Goal: Information Seeking & Learning: Learn about a topic

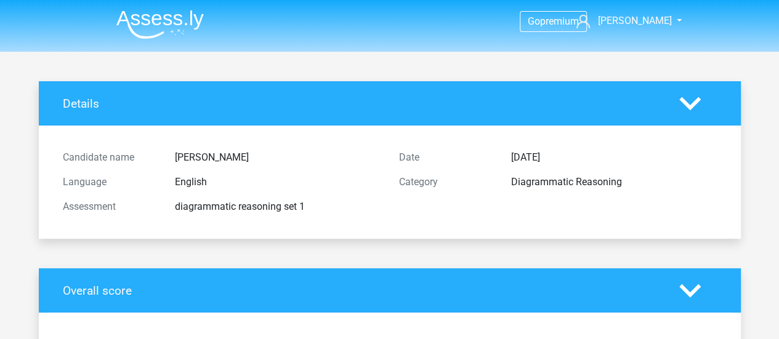
click at [165, 8] on li at bounding box center [155, 22] width 97 height 34
click at [166, 17] on img at bounding box center [159, 24] width 87 height 29
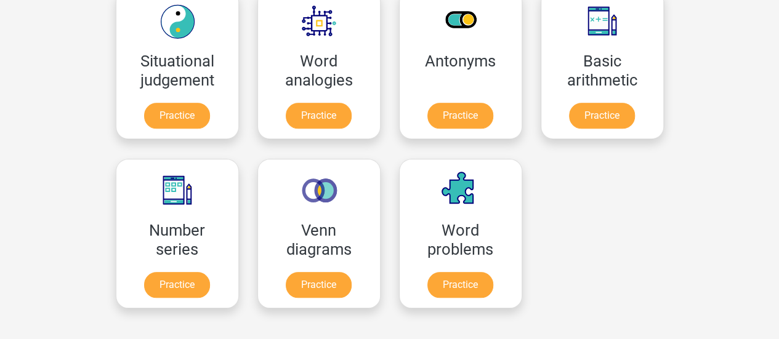
scroll to position [556, 0]
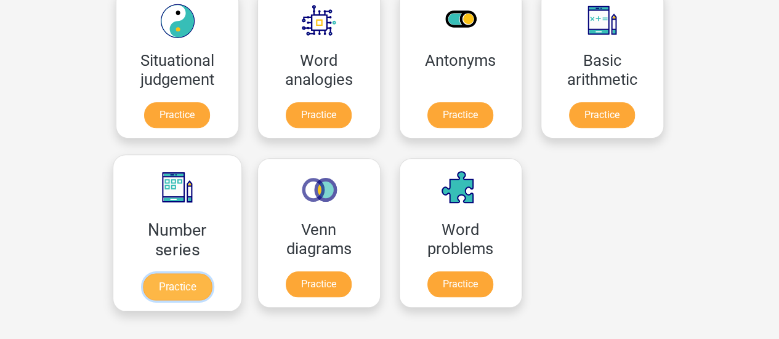
click at [166, 282] on link "Practice" at bounding box center [176, 287] width 69 height 27
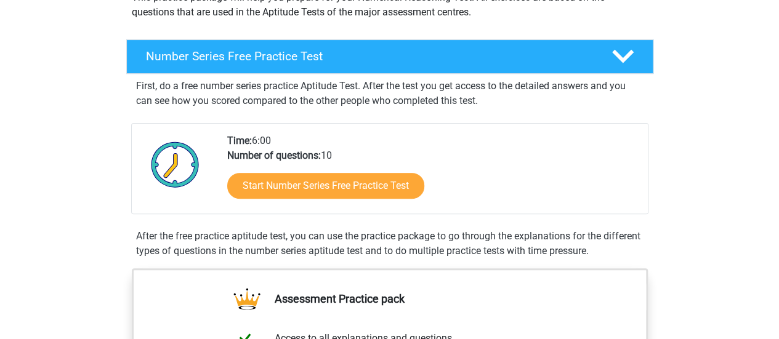
scroll to position [173, 0]
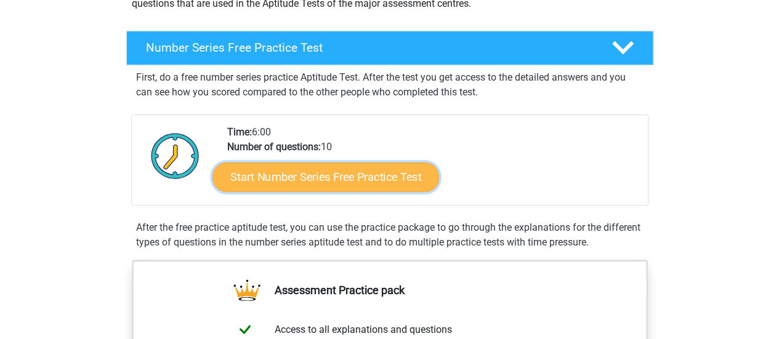
click at [323, 173] on link "Start Number Series Free Practice Test" at bounding box center [326, 177] width 227 height 30
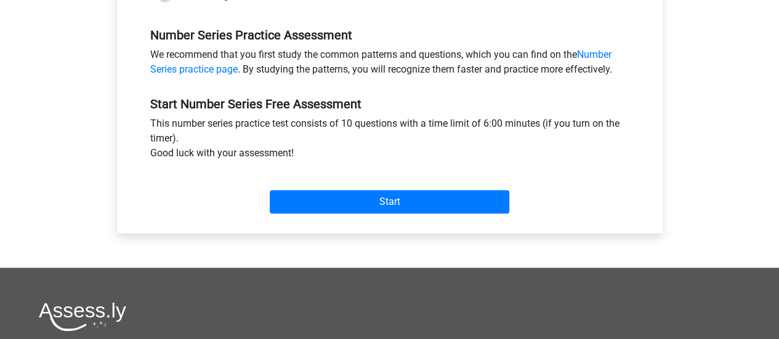
scroll to position [366, 0]
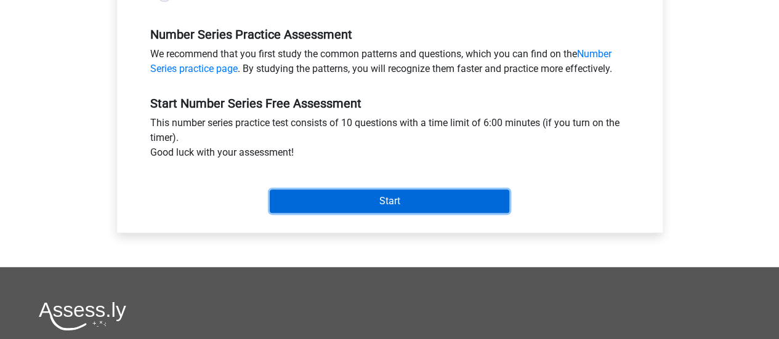
click at [338, 195] on input "Start" at bounding box center [390, 201] width 240 height 23
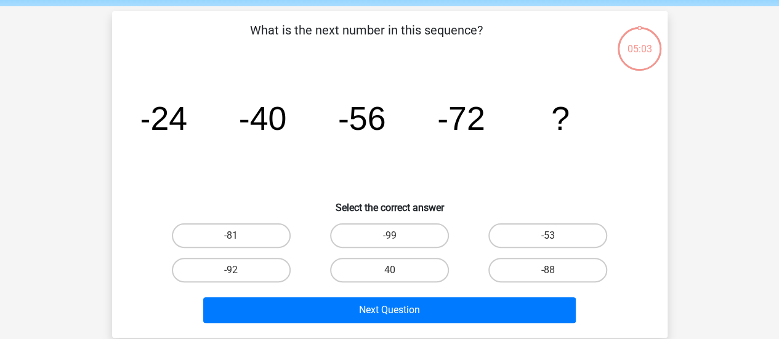
scroll to position [46, 0]
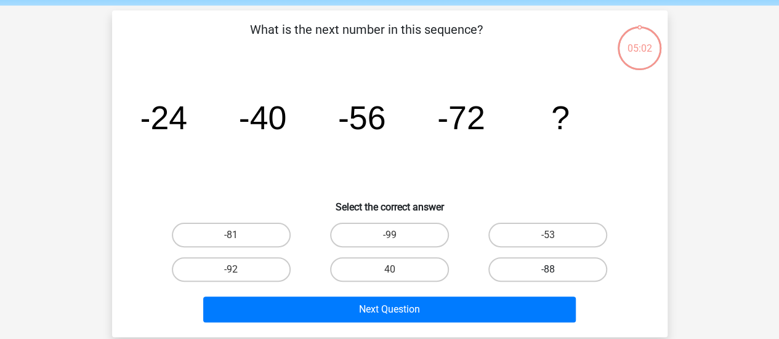
click at [532, 270] on label "-88" at bounding box center [548, 270] width 119 height 25
click at [548, 270] on input "-88" at bounding box center [552, 274] width 8 height 8
radio input "true"
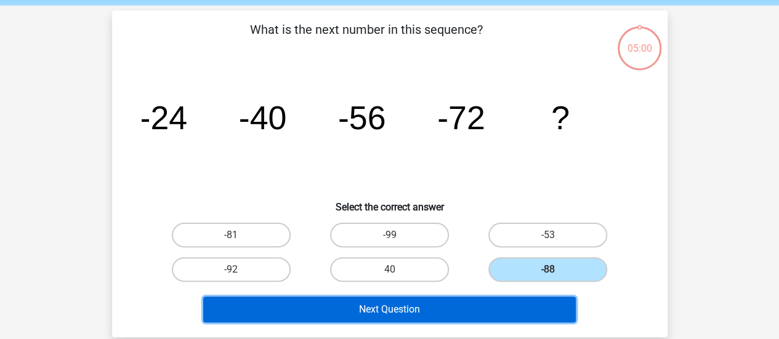
click at [454, 303] on button "Next Question" at bounding box center [389, 310] width 373 height 26
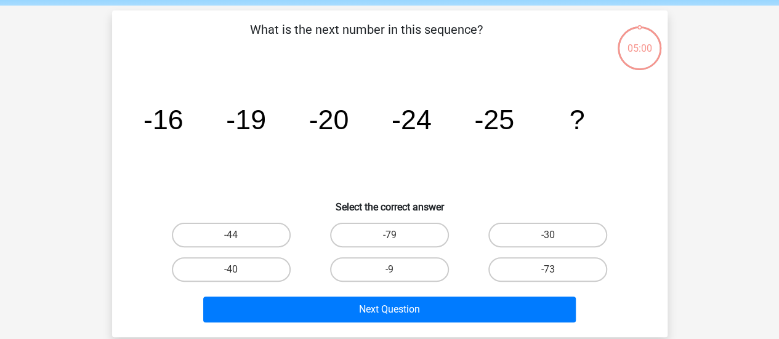
scroll to position [57, 0]
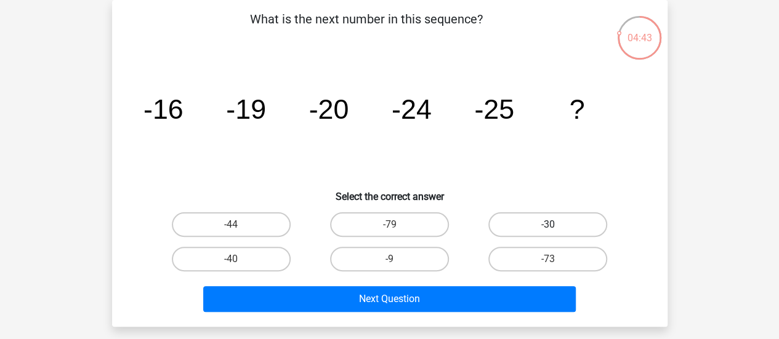
click at [525, 225] on label "-30" at bounding box center [548, 225] width 119 height 25
click at [548, 225] on input "-30" at bounding box center [552, 229] width 8 height 8
radio input "true"
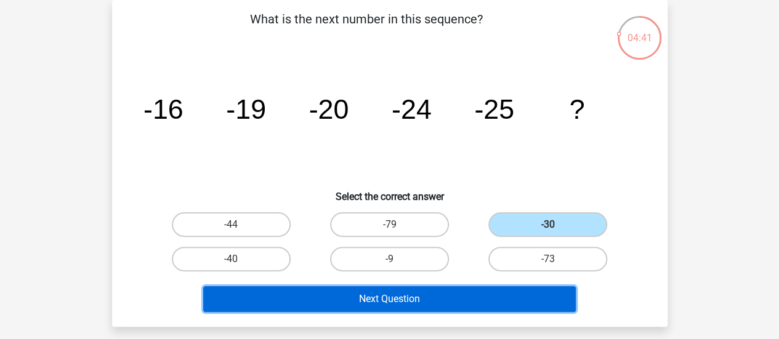
click at [440, 289] on button "Next Question" at bounding box center [389, 299] width 373 height 26
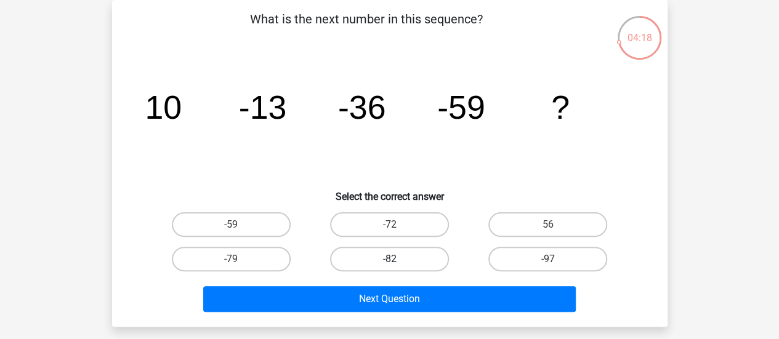
click at [349, 252] on label "-82" at bounding box center [389, 259] width 119 height 25
click at [389, 259] on input "-82" at bounding box center [393, 263] width 8 height 8
radio input "true"
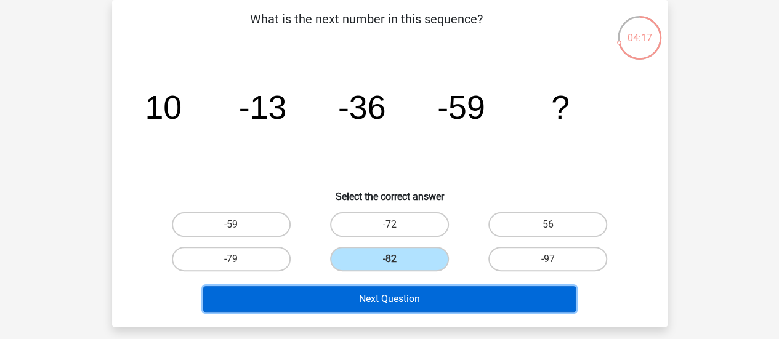
click at [388, 306] on button "Next Question" at bounding box center [389, 299] width 373 height 26
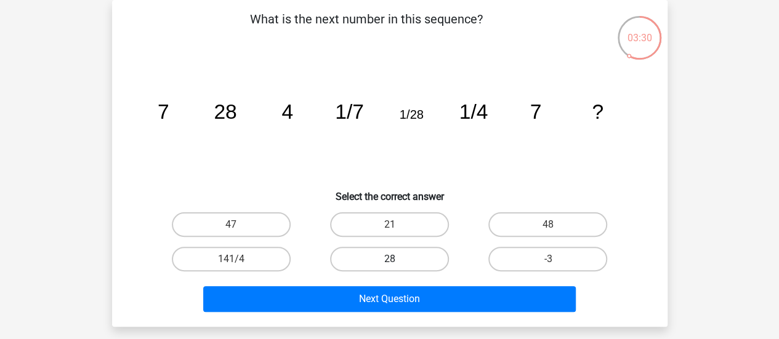
click at [436, 262] on label "28" at bounding box center [389, 259] width 119 height 25
click at [397, 262] on input "28" at bounding box center [393, 263] width 8 height 8
radio input "true"
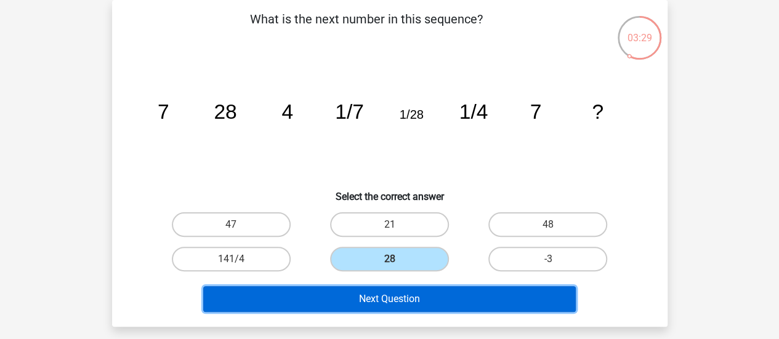
click at [432, 294] on button "Next Question" at bounding box center [389, 299] width 373 height 26
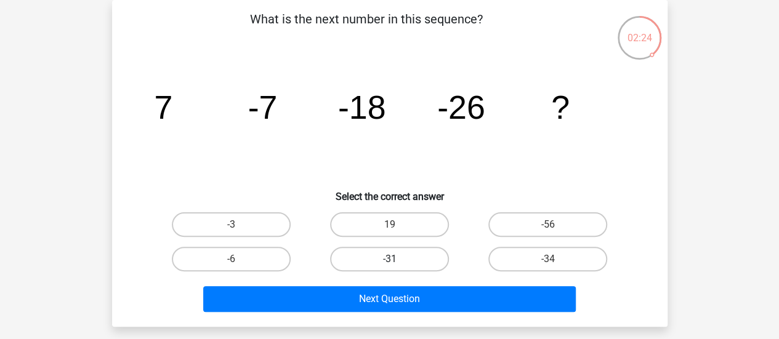
click at [404, 252] on label "-31" at bounding box center [389, 259] width 119 height 25
click at [397, 259] on input "-31" at bounding box center [393, 263] width 8 height 8
radio input "true"
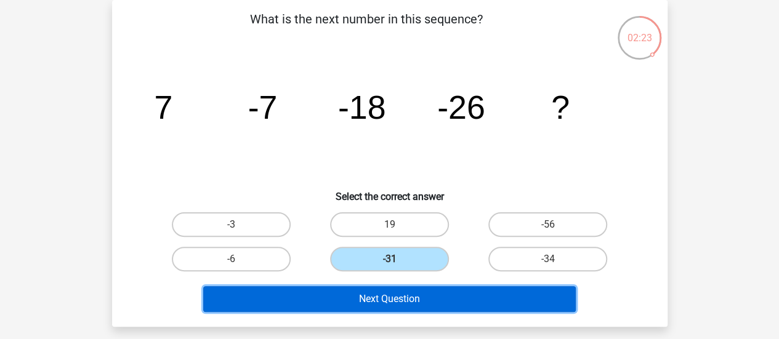
click at [428, 293] on button "Next Question" at bounding box center [389, 299] width 373 height 26
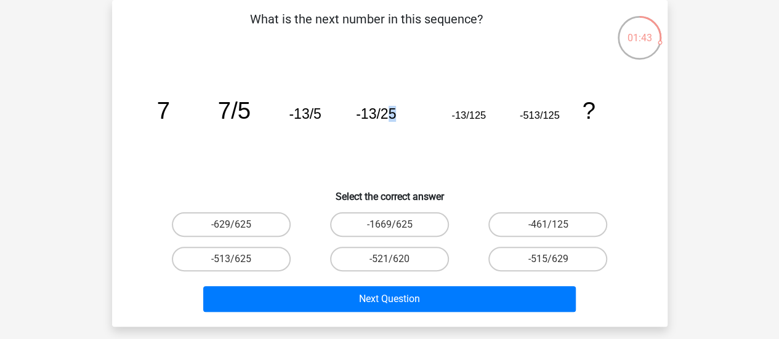
drag, startPoint x: 391, startPoint y: 116, endPoint x: 399, endPoint y: 116, distance: 8.0
click at [399, 116] on icon "image/svg+xml 7 7/5 -13/5 -13/25 -13/125 -513/125 ?" at bounding box center [390, 119] width 497 height 124
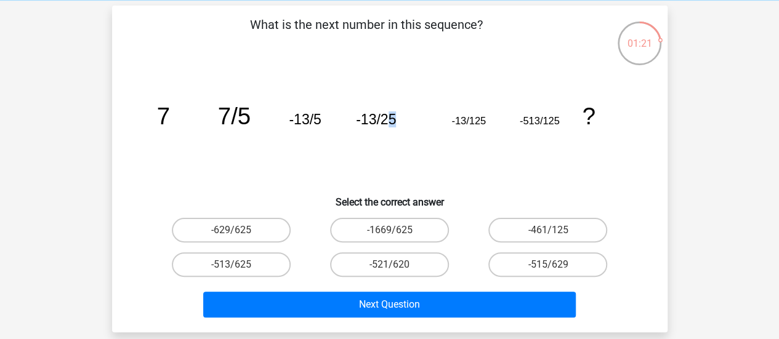
scroll to position [59, 0]
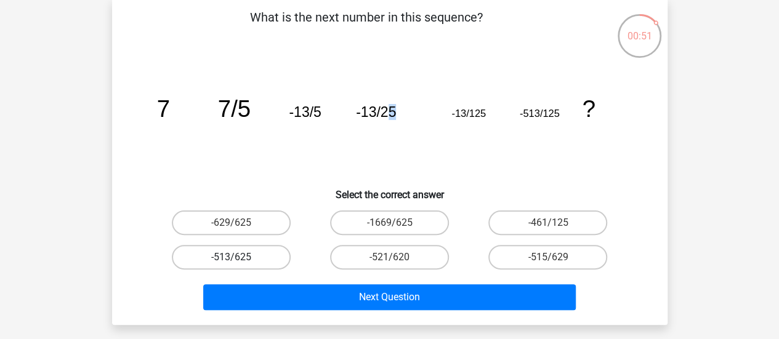
click at [275, 251] on label "-513/625" at bounding box center [231, 257] width 119 height 25
click at [239, 258] on input "-513/625" at bounding box center [235, 262] width 8 height 8
radio input "true"
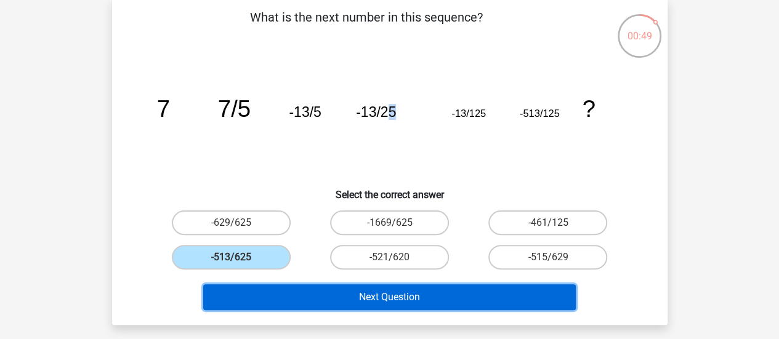
click at [389, 291] on button "Next Question" at bounding box center [389, 298] width 373 height 26
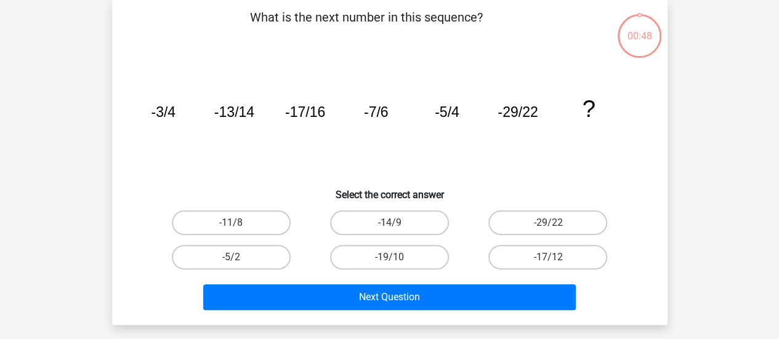
scroll to position [57, 0]
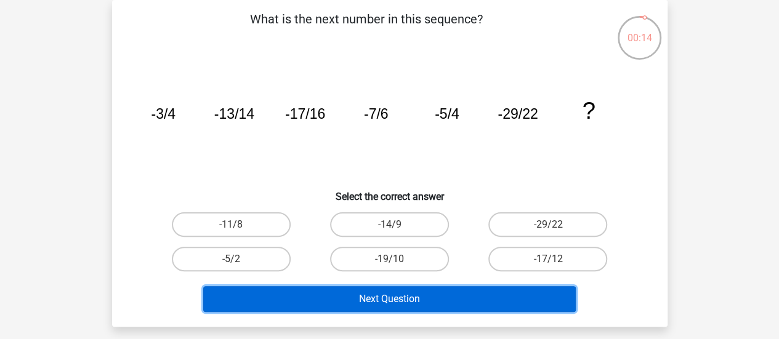
click at [410, 291] on button "Next Question" at bounding box center [389, 299] width 373 height 26
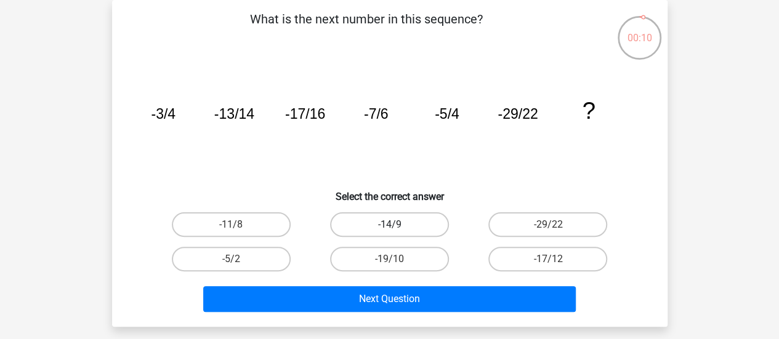
click at [362, 222] on label "-14/9" at bounding box center [389, 225] width 119 height 25
click at [389, 225] on input "-14/9" at bounding box center [393, 229] width 8 height 8
radio input "true"
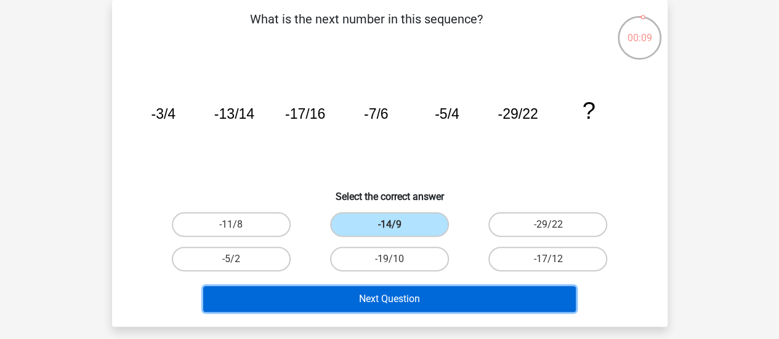
click at [404, 303] on button "Next Question" at bounding box center [389, 299] width 373 height 26
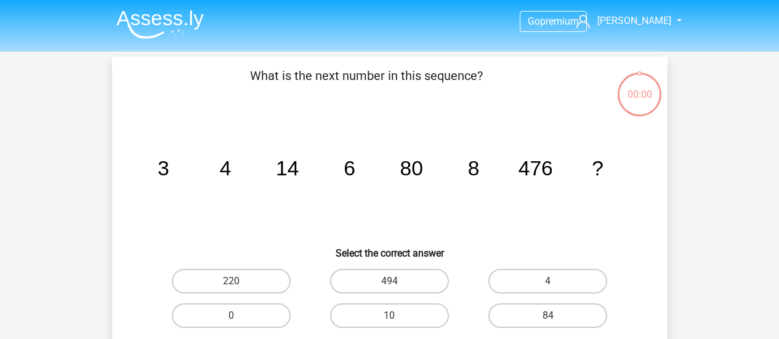
scroll to position [57, 0]
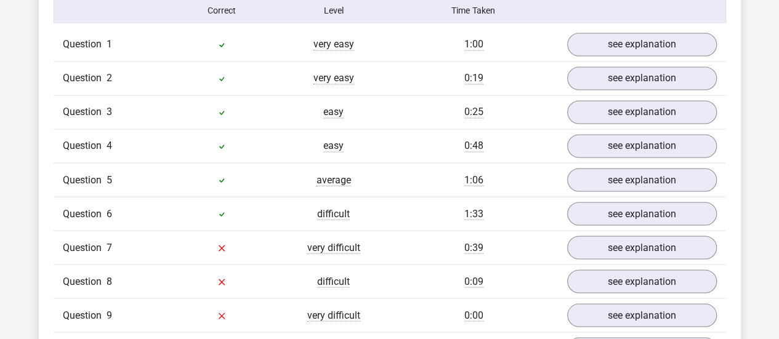
scroll to position [1062, 0]
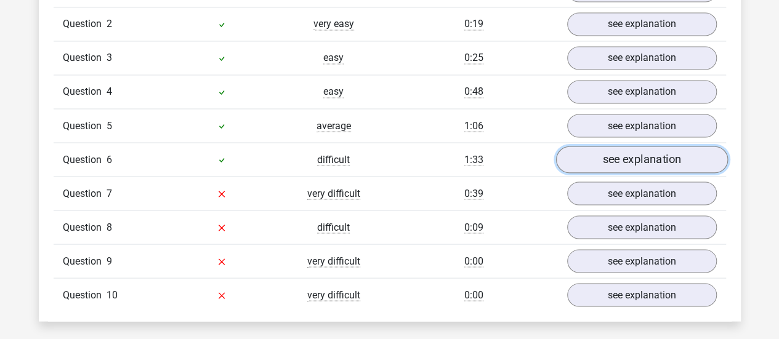
click at [667, 163] on link "see explanation" at bounding box center [642, 159] width 172 height 27
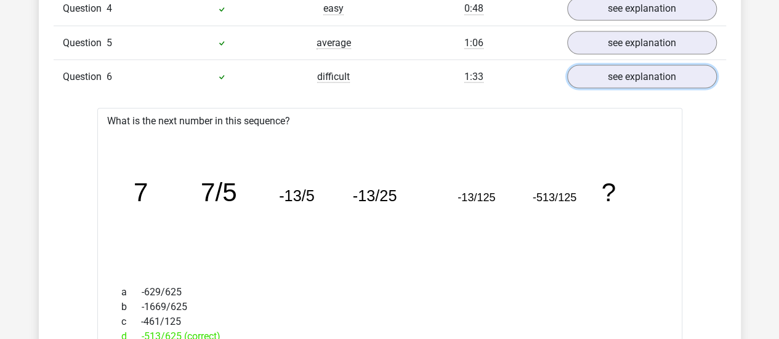
scroll to position [1144, 0]
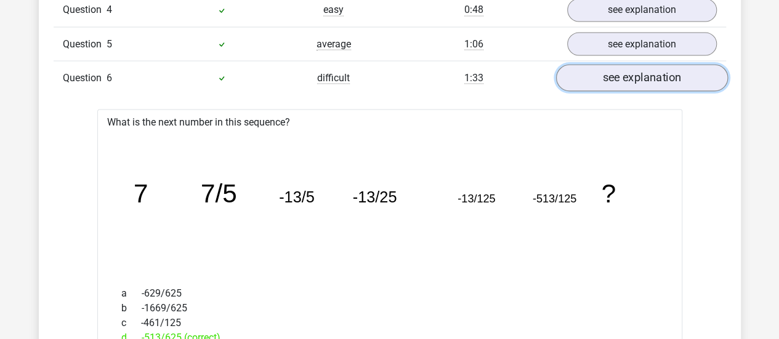
click at [579, 79] on link "see explanation" at bounding box center [642, 77] width 172 height 27
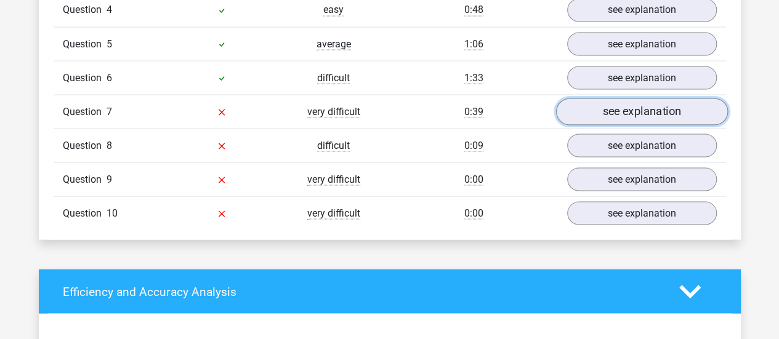
click at [652, 119] on link "see explanation" at bounding box center [642, 111] width 172 height 27
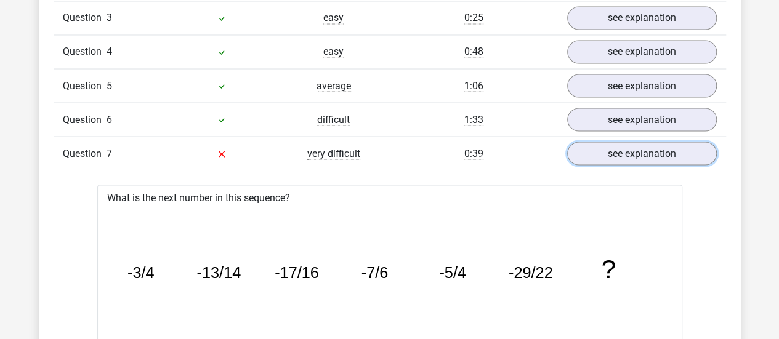
scroll to position [1095, 0]
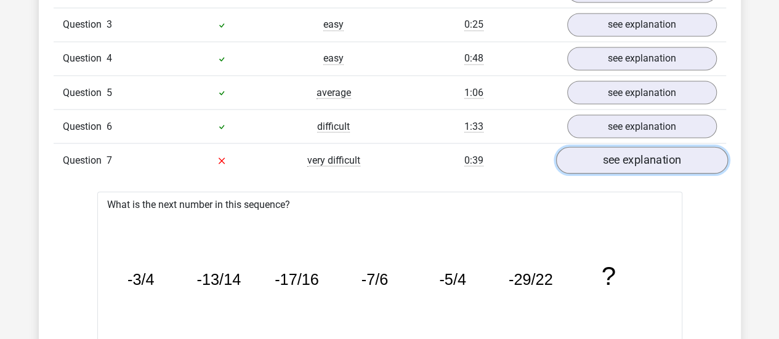
click at [612, 150] on link "see explanation" at bounding box center [642, 160] width 172 height 27
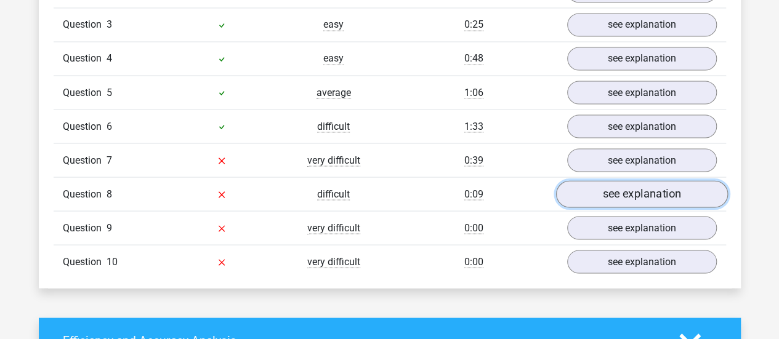
click at [609, 193] on link "see explanation" at bounding box center [642, 194] width 172 height 27
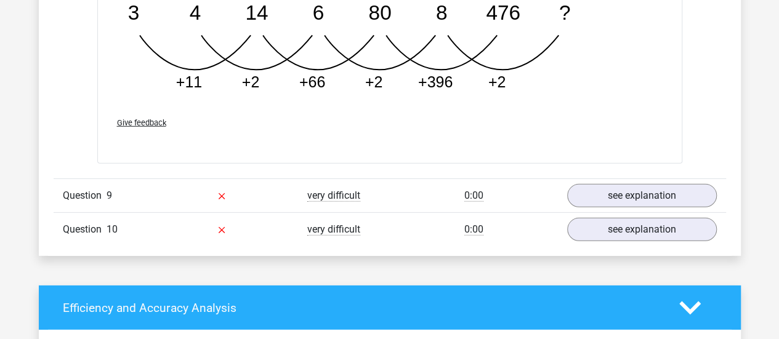
scroll to position [1741, 0]
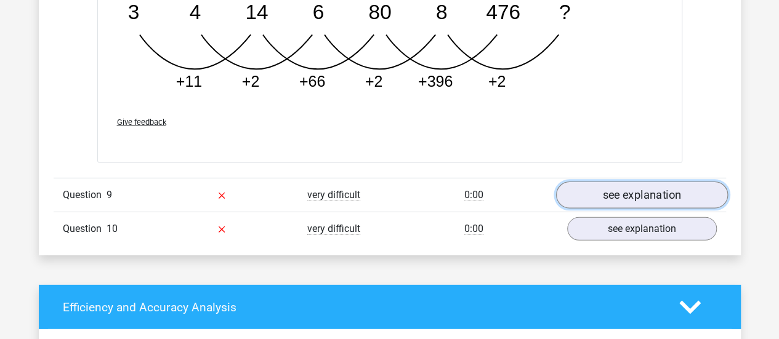
click at [588, 190] on link "see explanation" at bounding box center [642, 195] width 172 height 27
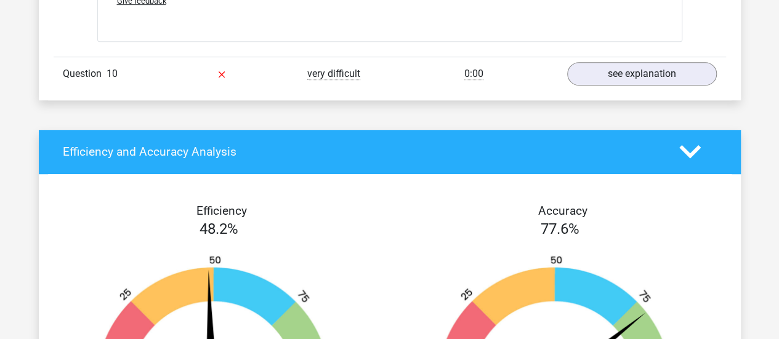
scroll to position [2631, 0]
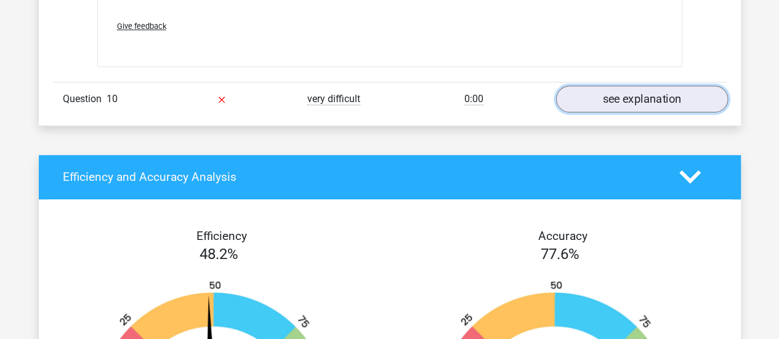
click at [590, 98] on link "see explanation" at bounding box center [642, 99] width 172 height 27
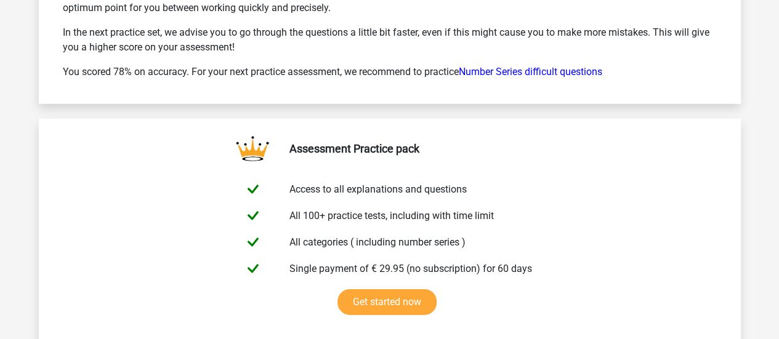
scroll to position [4445, 0]
